Goal: Obtain resource: Download file/media

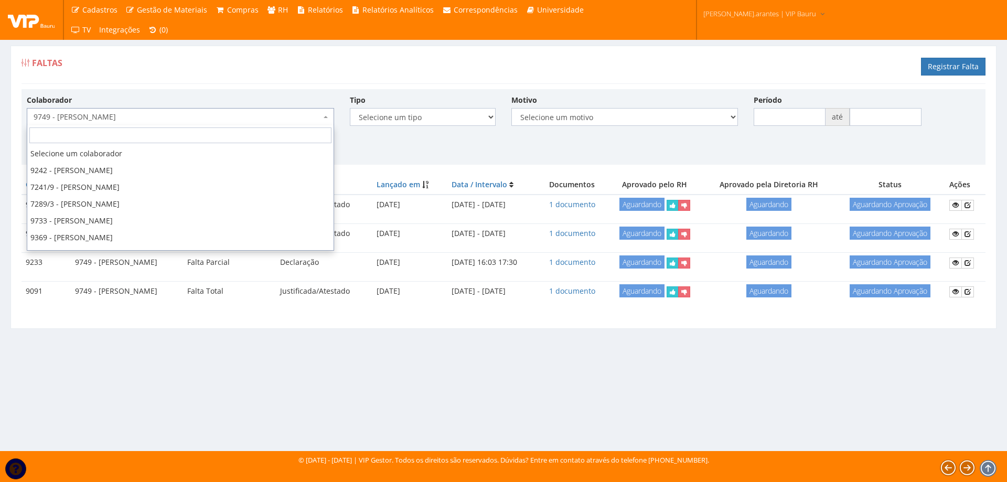
click at [182, 117] on span "9749 - BIANCA HERNANDEZ RIBEIRO" at bounding box center [177, 117] width 287 height 10
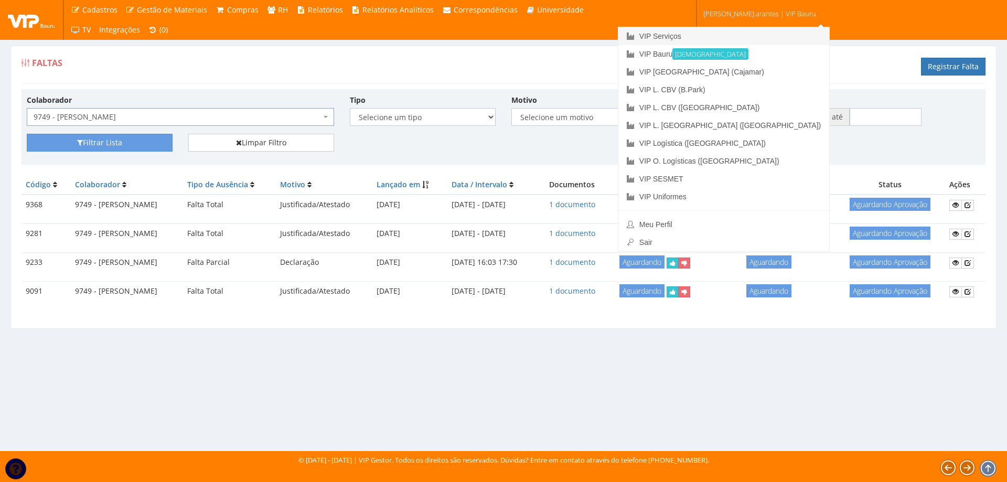
click at [708, 38] on link "VIP Serviços" at bounding box center [723, 36] width 211 height 18
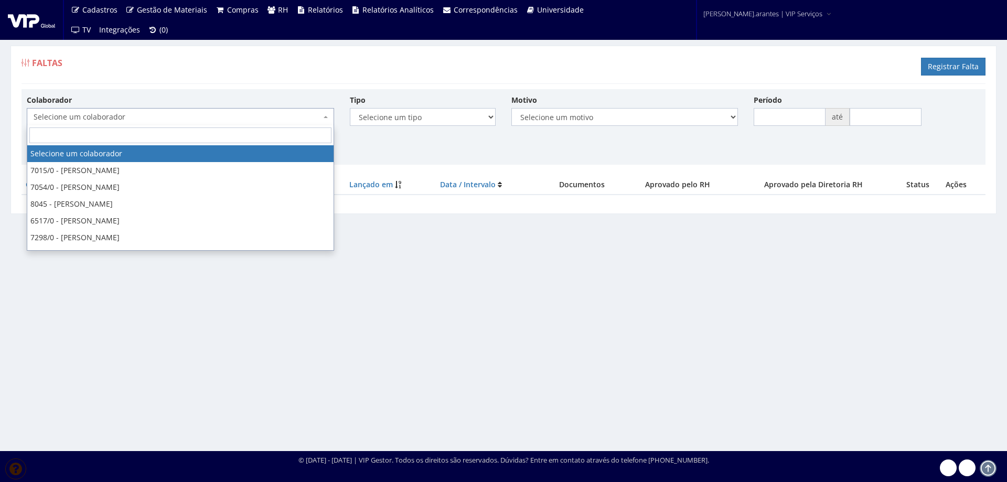
click at [193, 117] on span "Selecione um colaborador" at bounding box center [177, 117] width 287 height 10
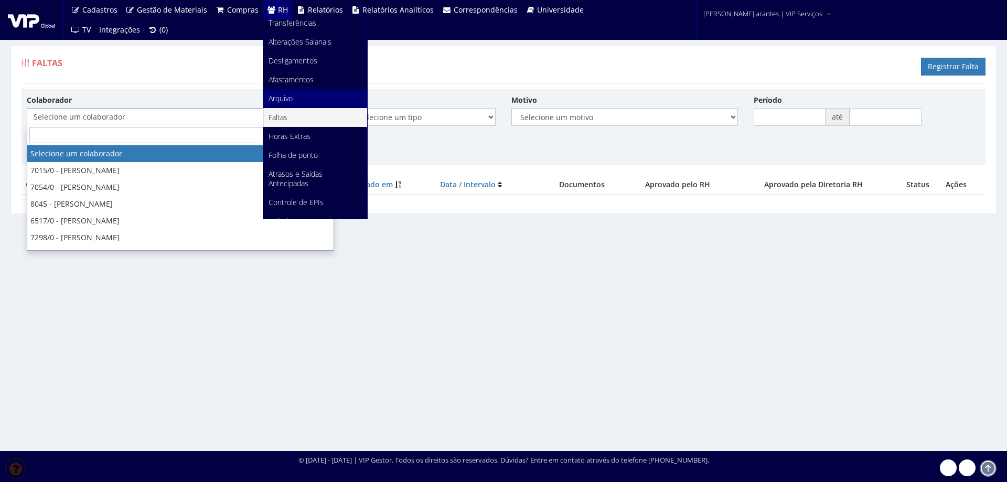
scroll to position [132, 0]
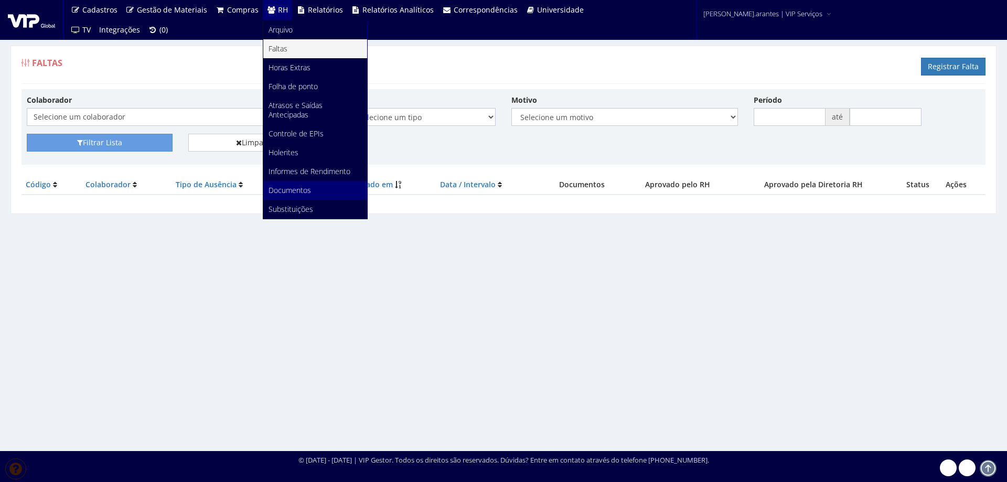
click at [275, 192] on span "Documentos" at bounding box center [289, 190] width 42 height 10
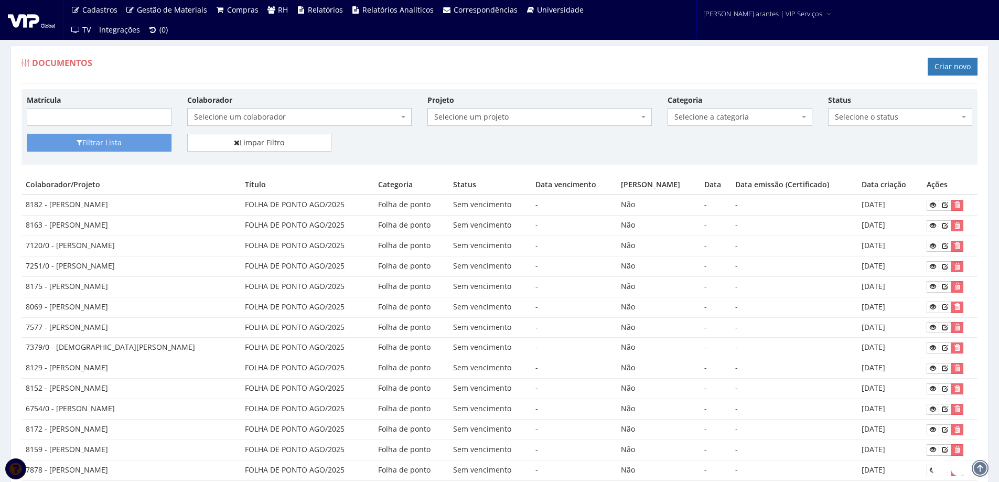
click at [255, 115] on span "Selecione um colaborador" at bounding box center [296, 117] width 204 height 10
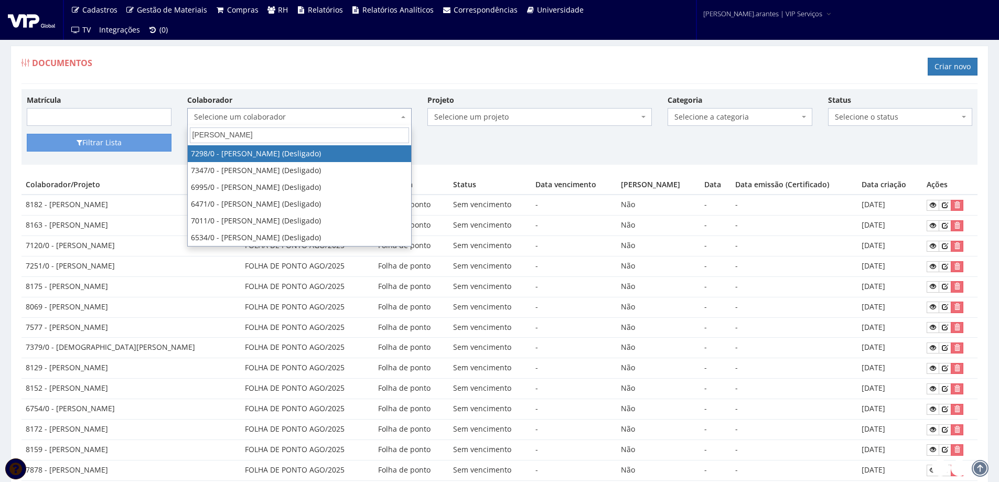
type input "[PERSON_NAME] s"
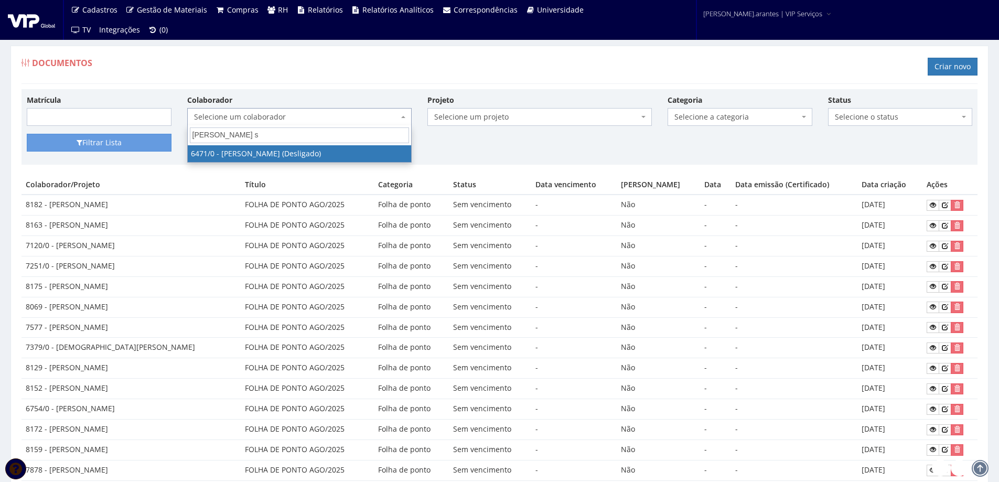
select select "80"
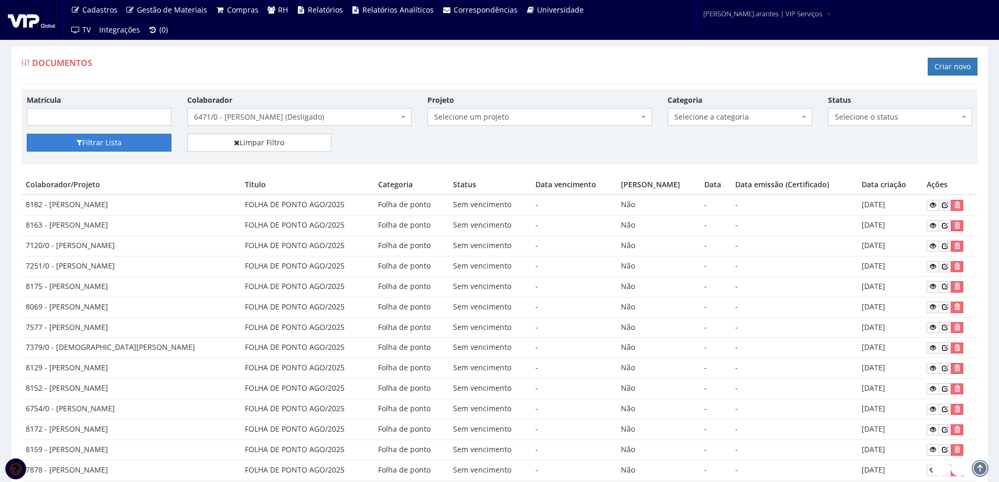
click at [123, 140] on button "Filtrar Lista" at bounding box center [99, 143] width 145 height 18
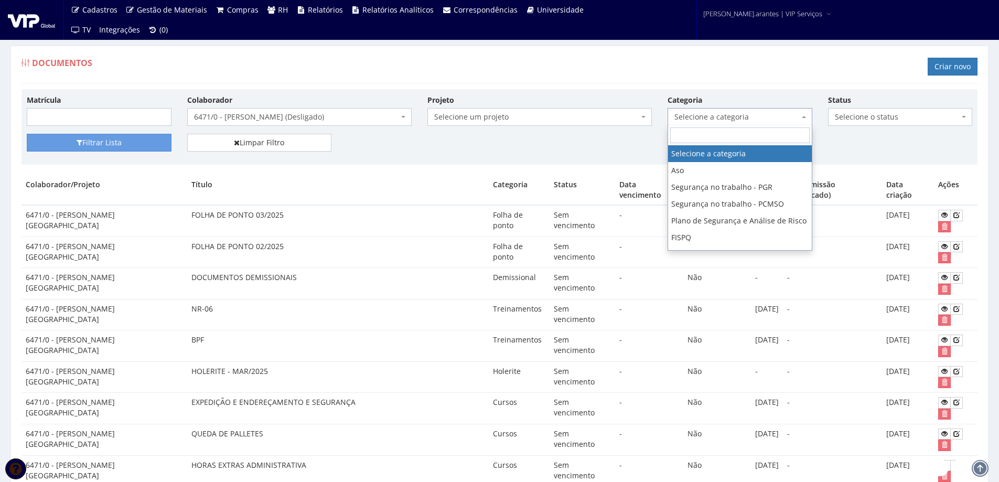
click at [752, 112] on span "Selecione a categoria" at bounding box center [736, 117] width 125 height 10
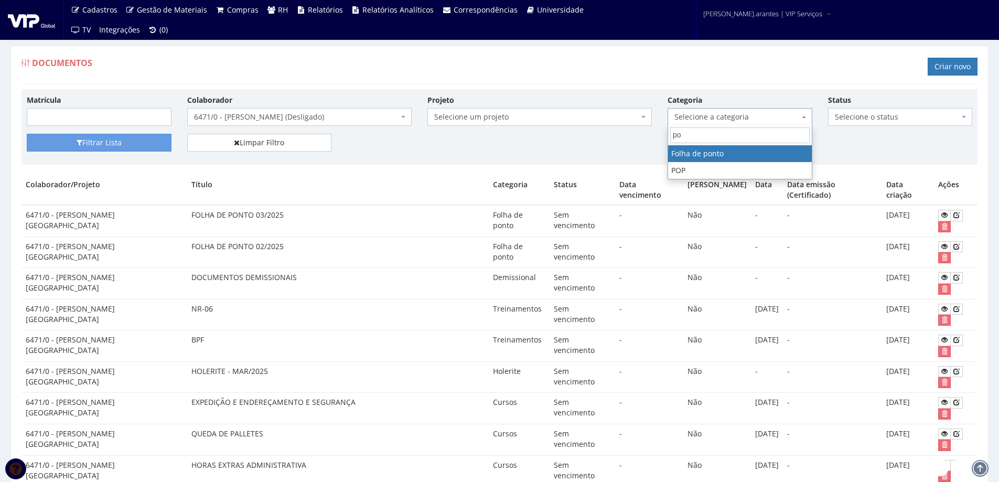
type input "po"
select select "folha_ponto"
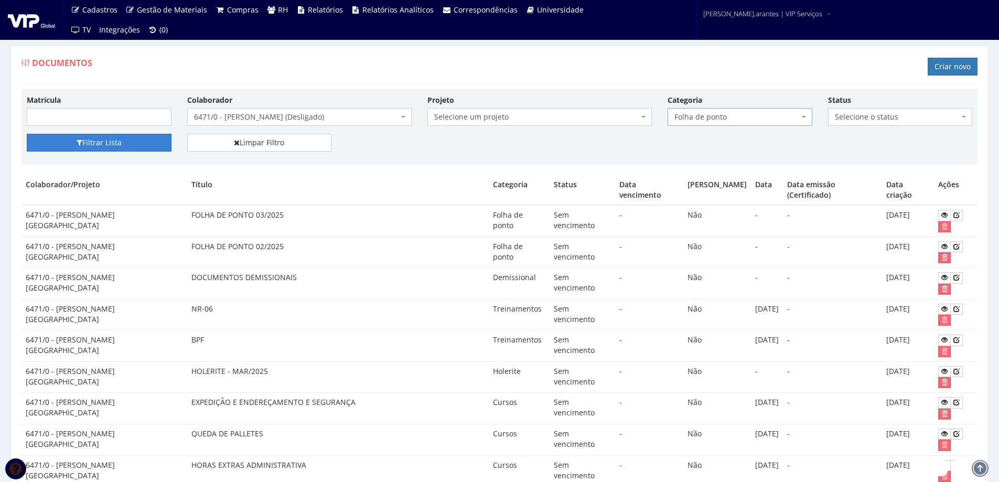
click at [122, 138] on button "Filtrar Lista" at bounding box center [99, 143] width 145 height 18
